Goal: Obtain resource: Download file/media

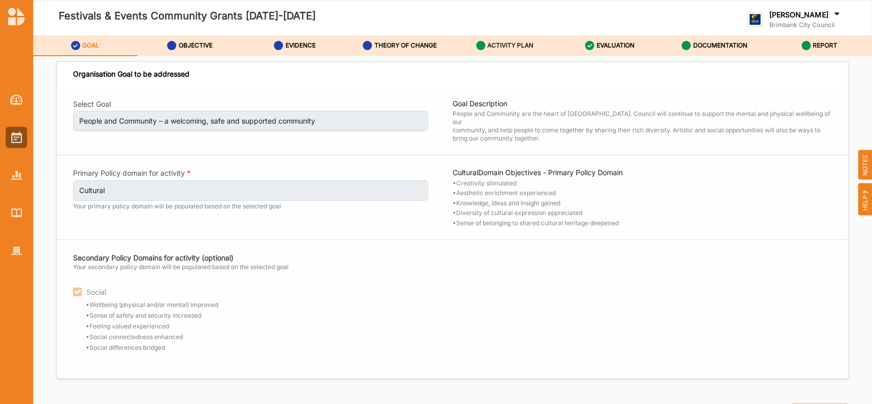
click at [513, 44] on label "ACTIVITY PLAN" at bounding box center [511, 45] width 46 height 8
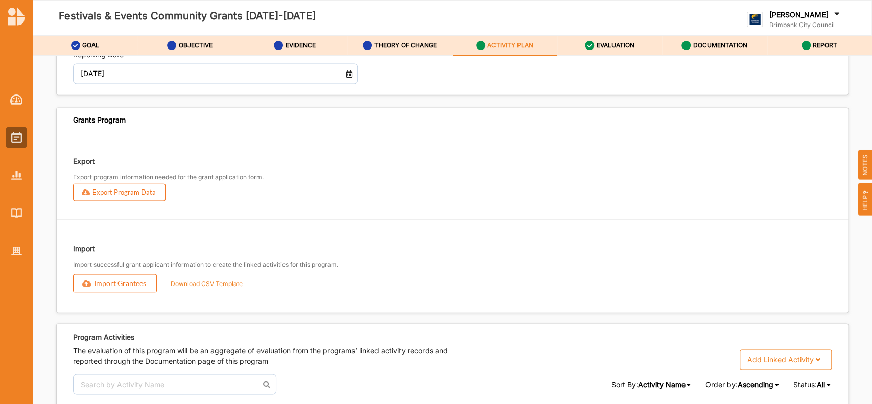
scroll to position [1236, 0]
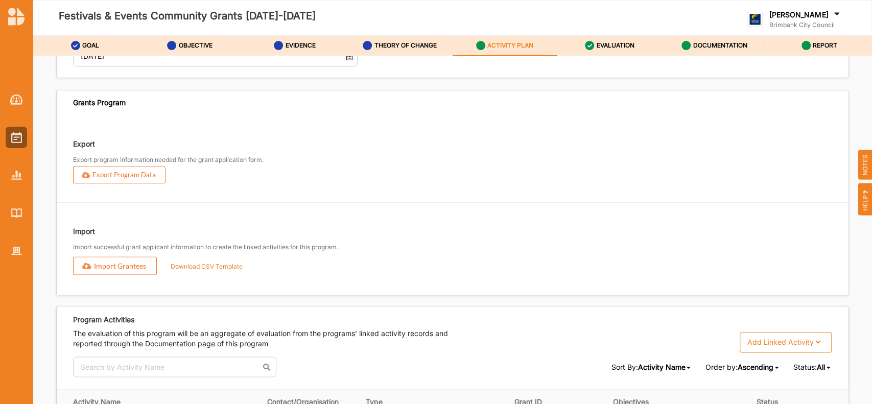
click at [215, 274] on label "Download CSV Template" at bounding box center [206, 266] width 97 height 16
